Goal: Transaction & Acquisition: Book appointment/travel/reservation

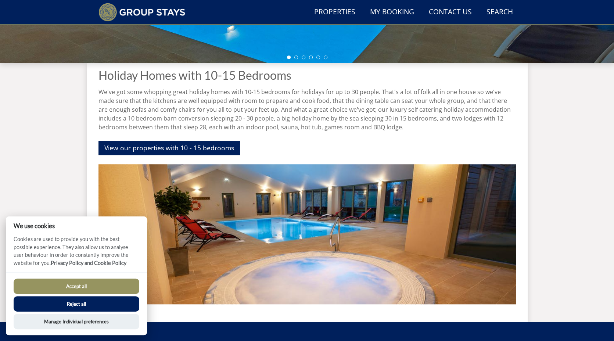
scroll to position [223, 0]
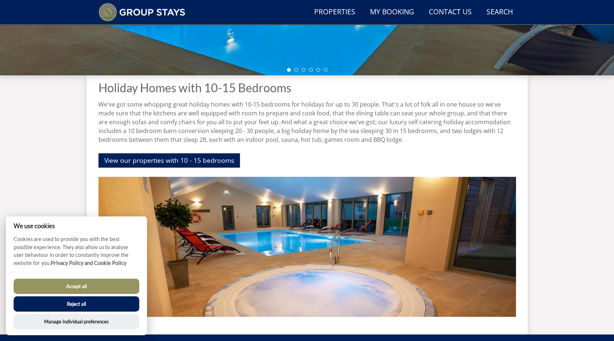
click at [192, 142] on p "We've got some whopping great holiday homes with 10-15 bedrooms for holidays fo…" at bounding box center [306, 122] width 417 height 44
click at [190, 166] on link "View our properties with 10 - 15 bedrooms" at bounding box center [168, 160] width 141 height 14
